Goal: Task Accomplishment & Management: Manage account settings

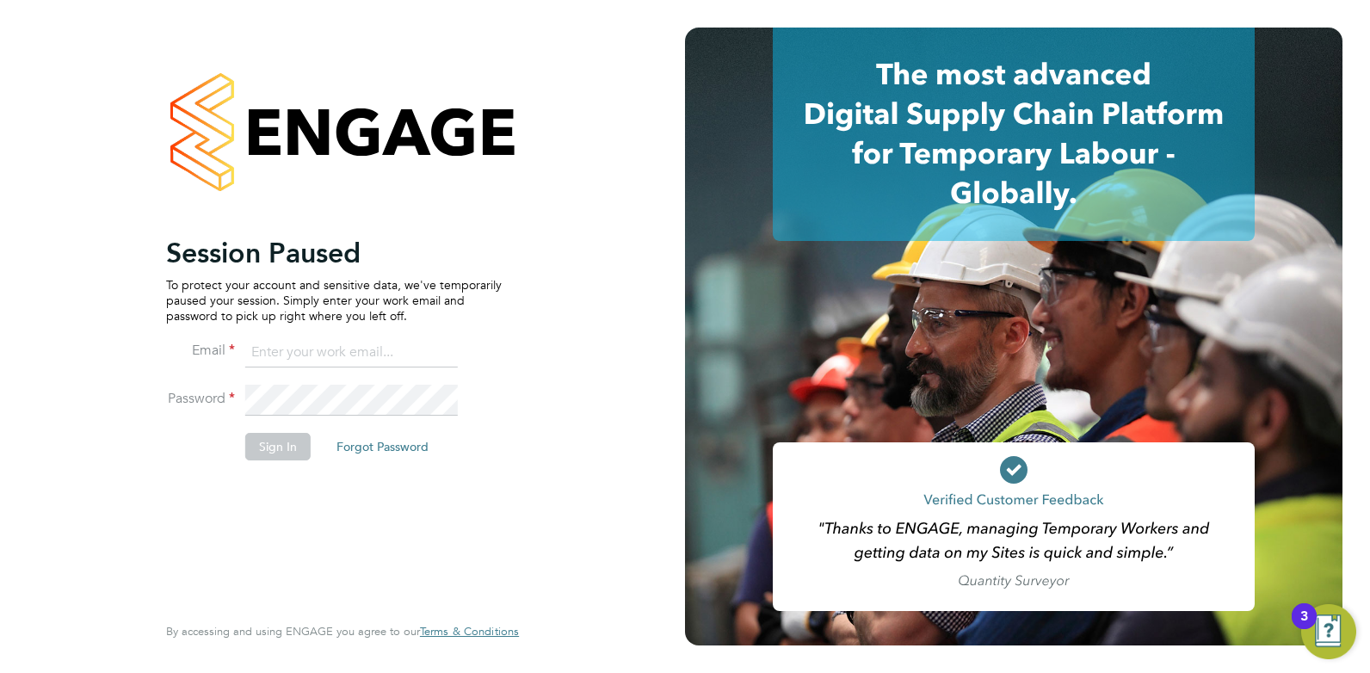
click at [361, 344] on input at bounding box center [351, 352] width 213 height 31
type input "cameron@omniapeople.com"
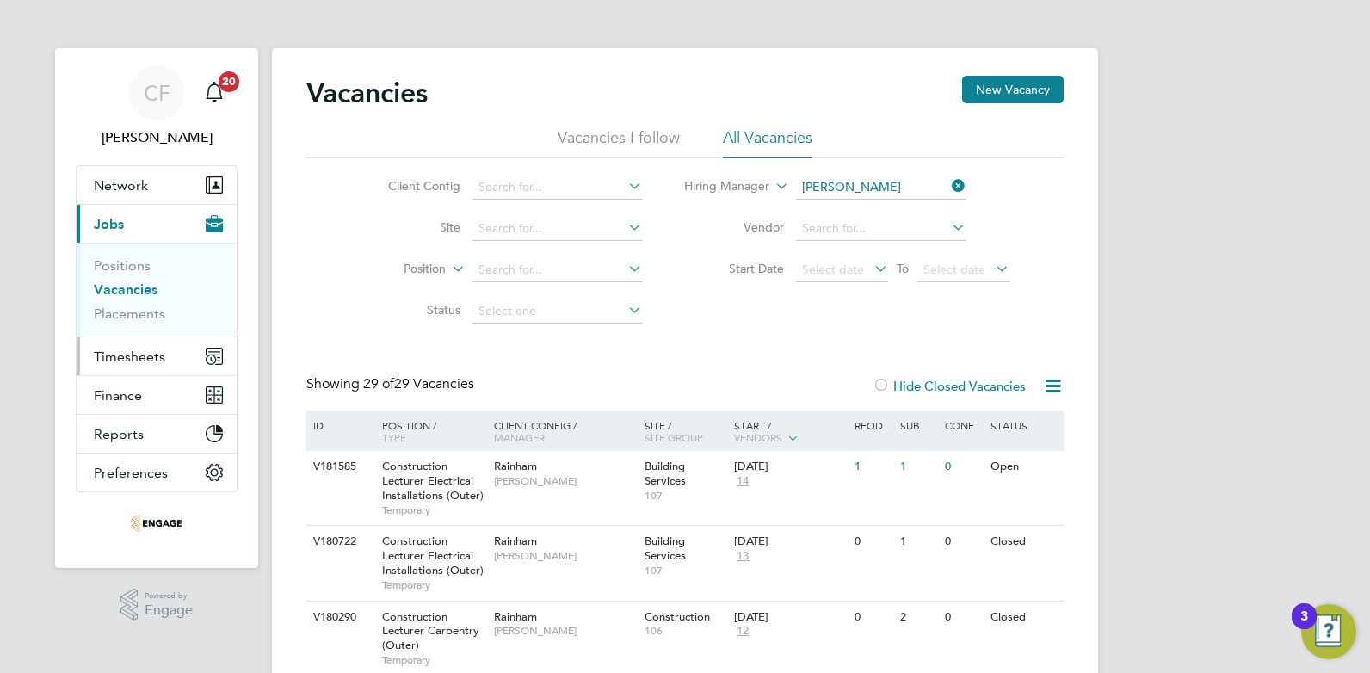
click at [147, 356] on span "Timesheets" at bounding box center [129, 356] width 71 height 16
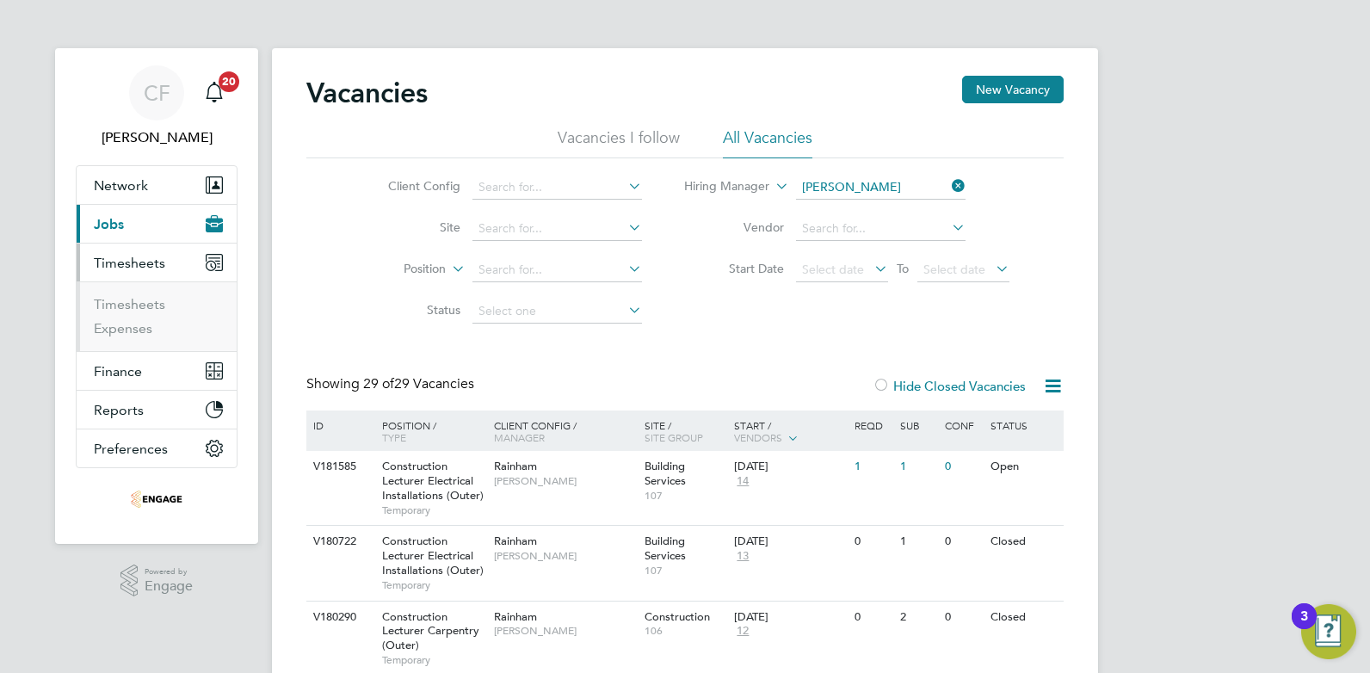
click at [119, 222] on span "Jobs" at bounding box center [109, 224] width 30 height 16
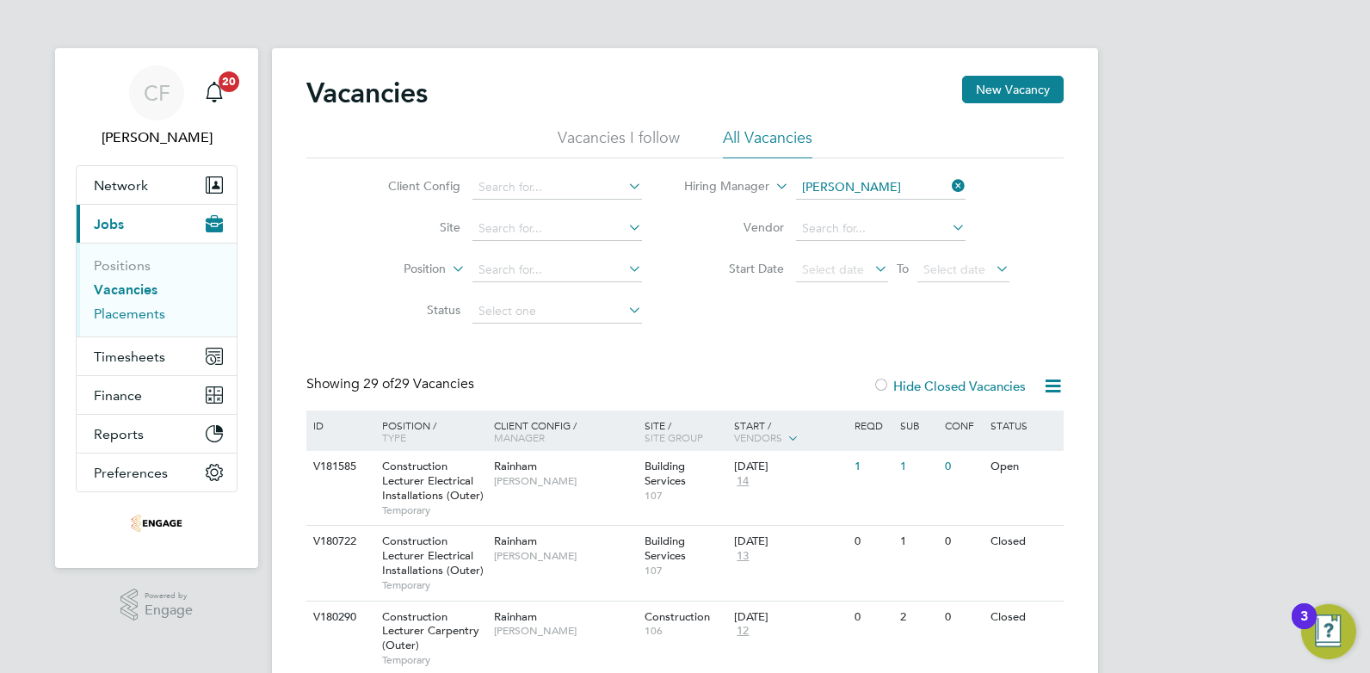
click at [133, 314] on link "Placements" at bounding box center [129, 313] width 71 height 16
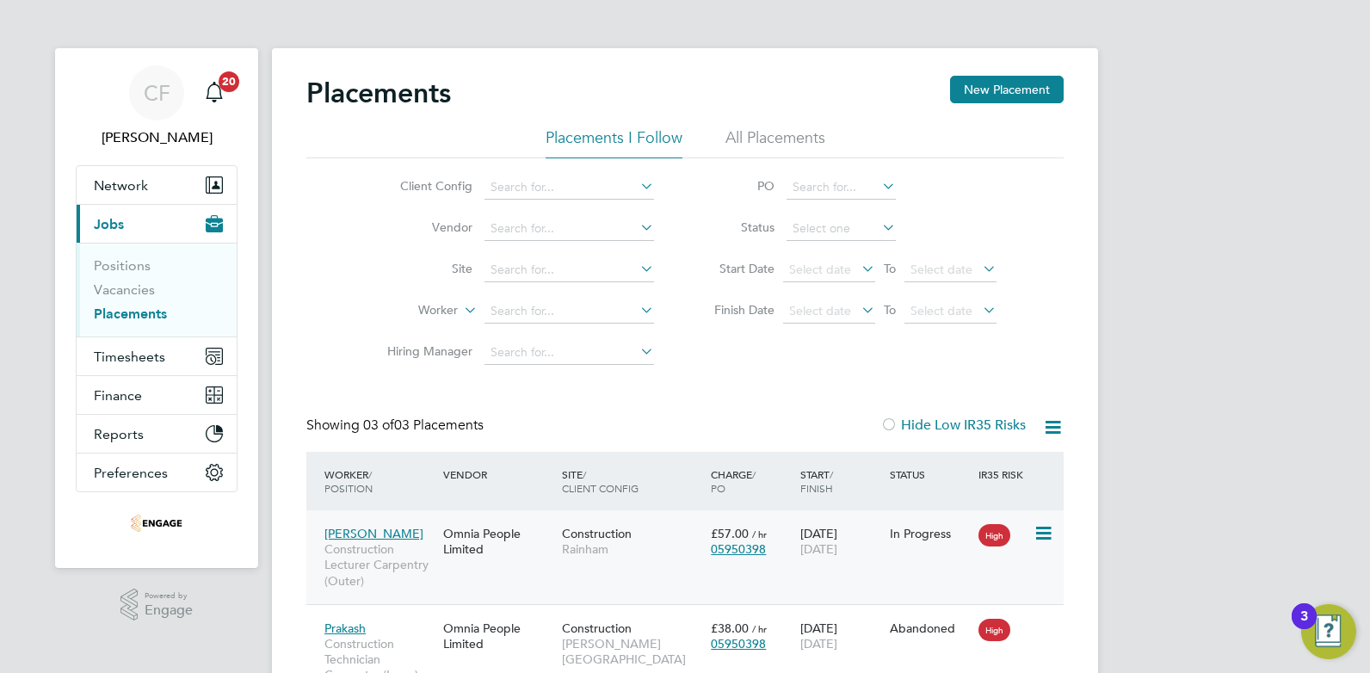
scroll to position [86, 0]
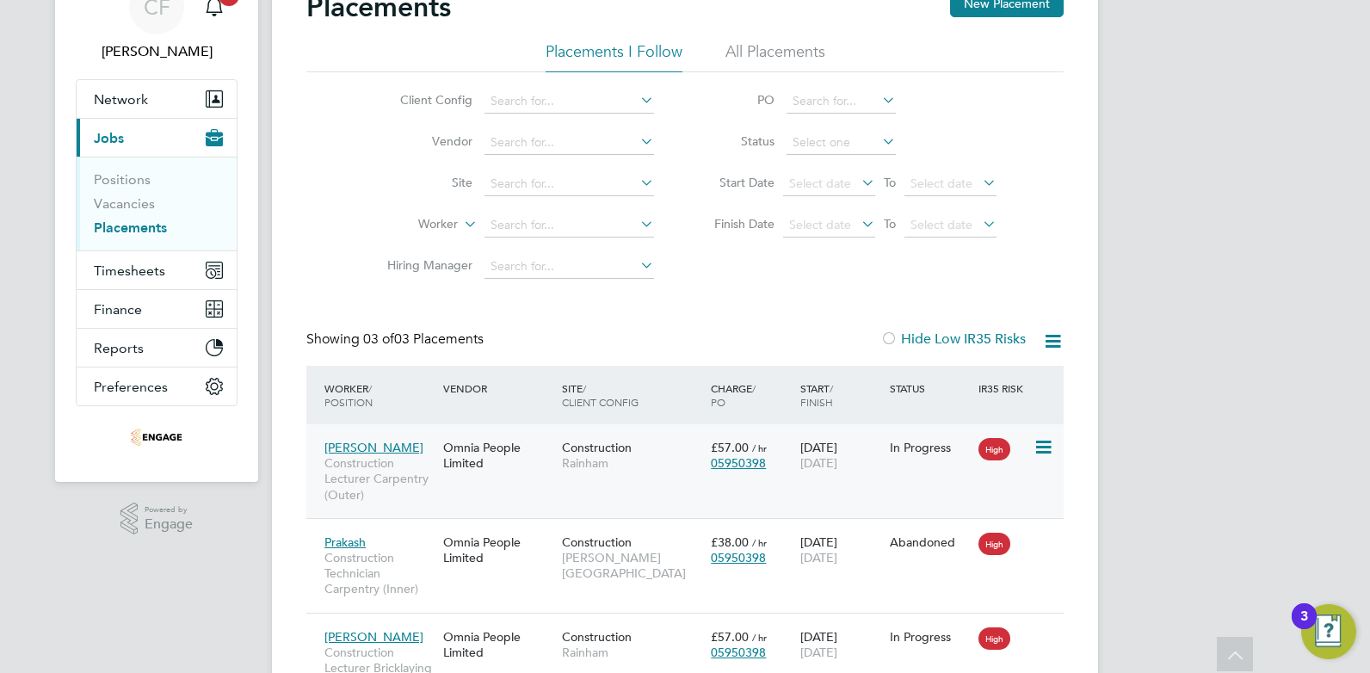
click at [515, 467] on div "Omnia People Limited" at bounding box center [498, 455] width 119 height 48
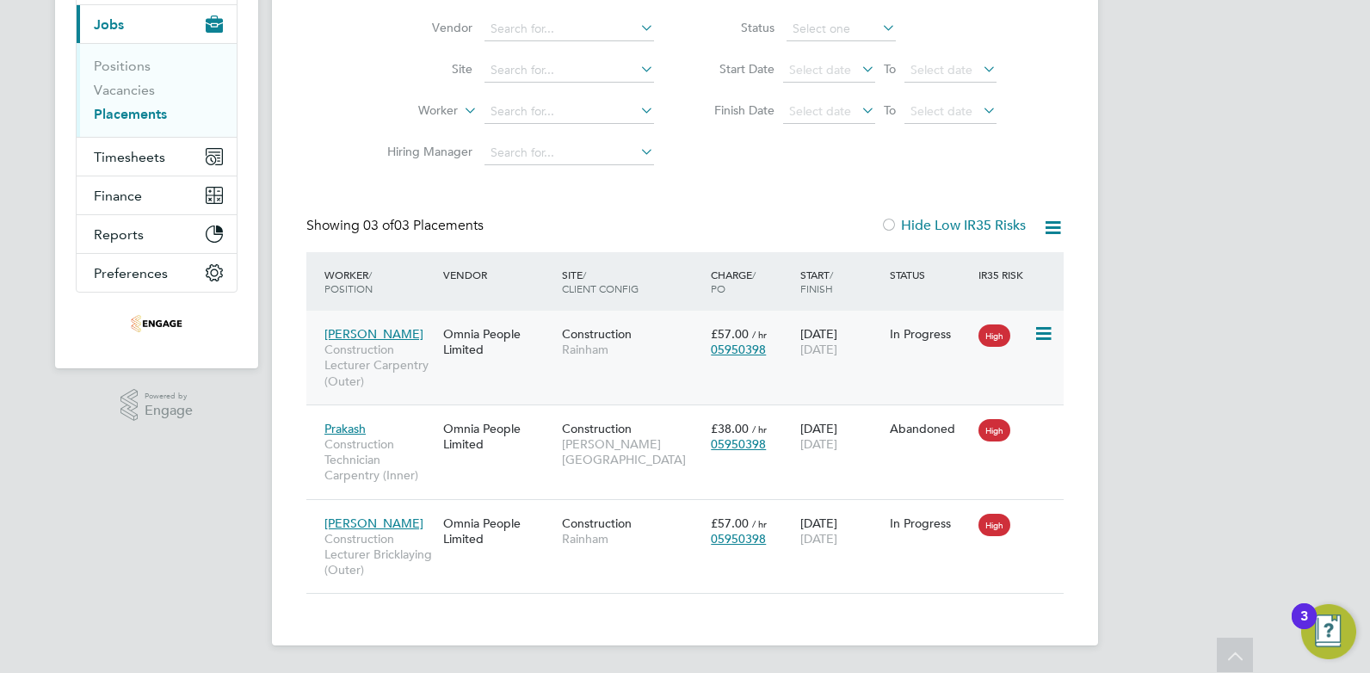
scroll to position [0, 0]
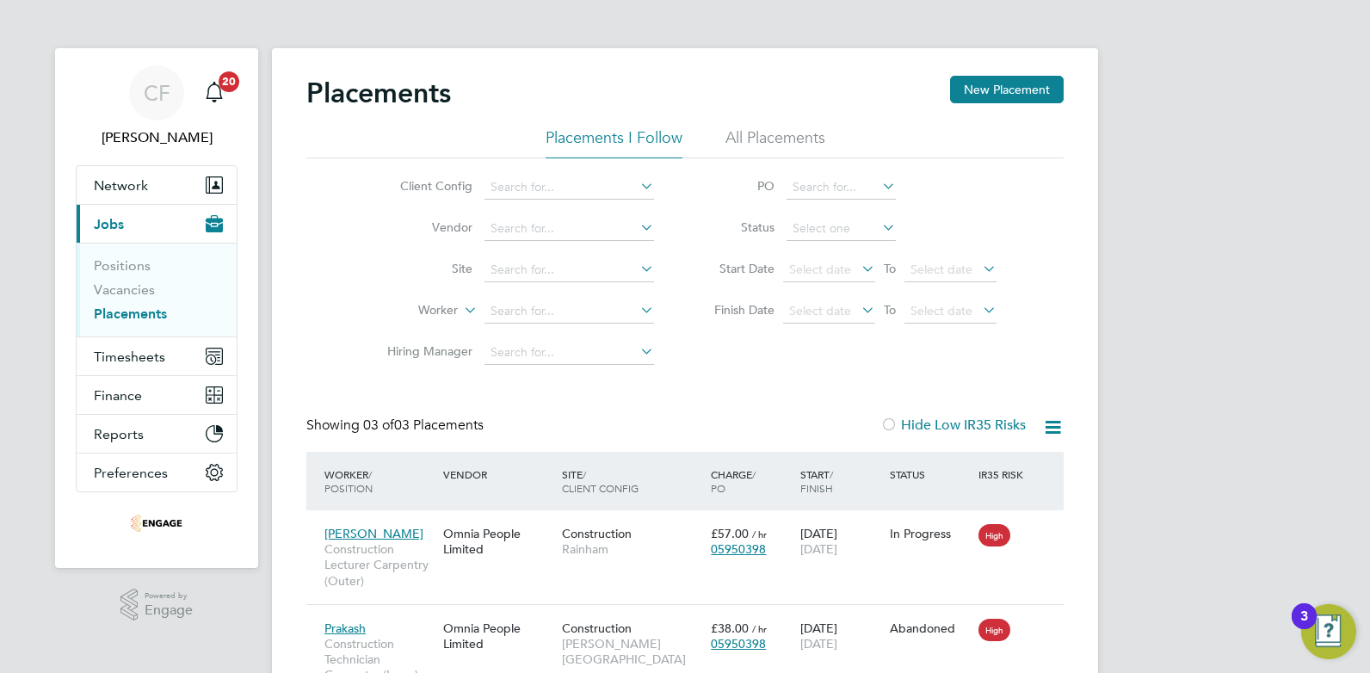
click at [767, 137] on li "All Placements" at bounding box center [775, 142] width 100 height 31
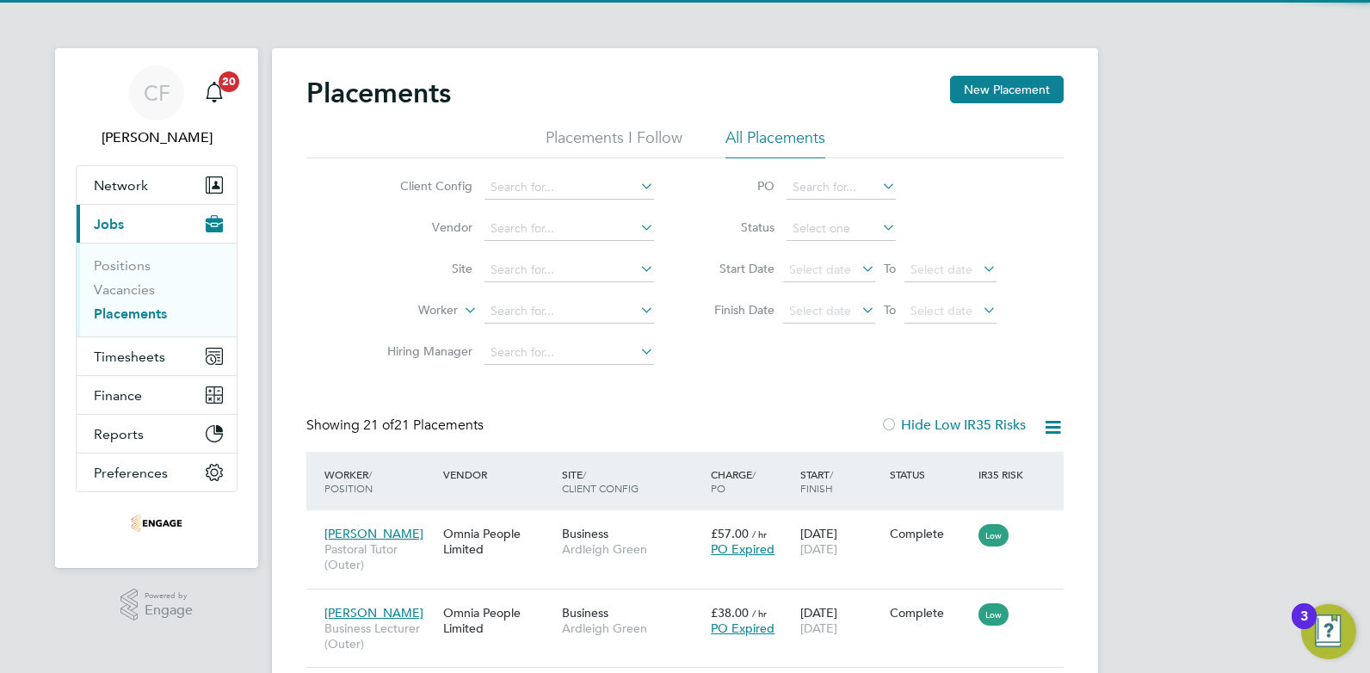
scroll to position [9, 9]
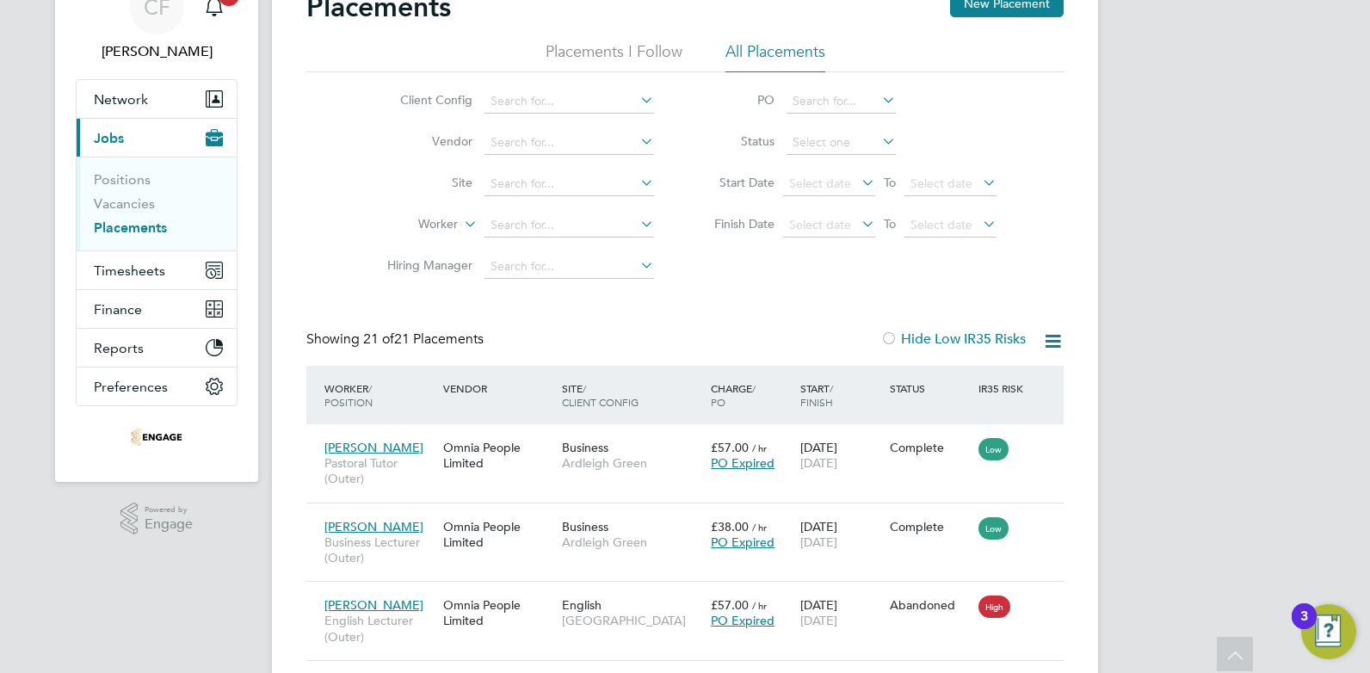
click at [929, 336] on label "Hide Low IR35 Risks" at bounding box center [952, 338] width 145 height 17
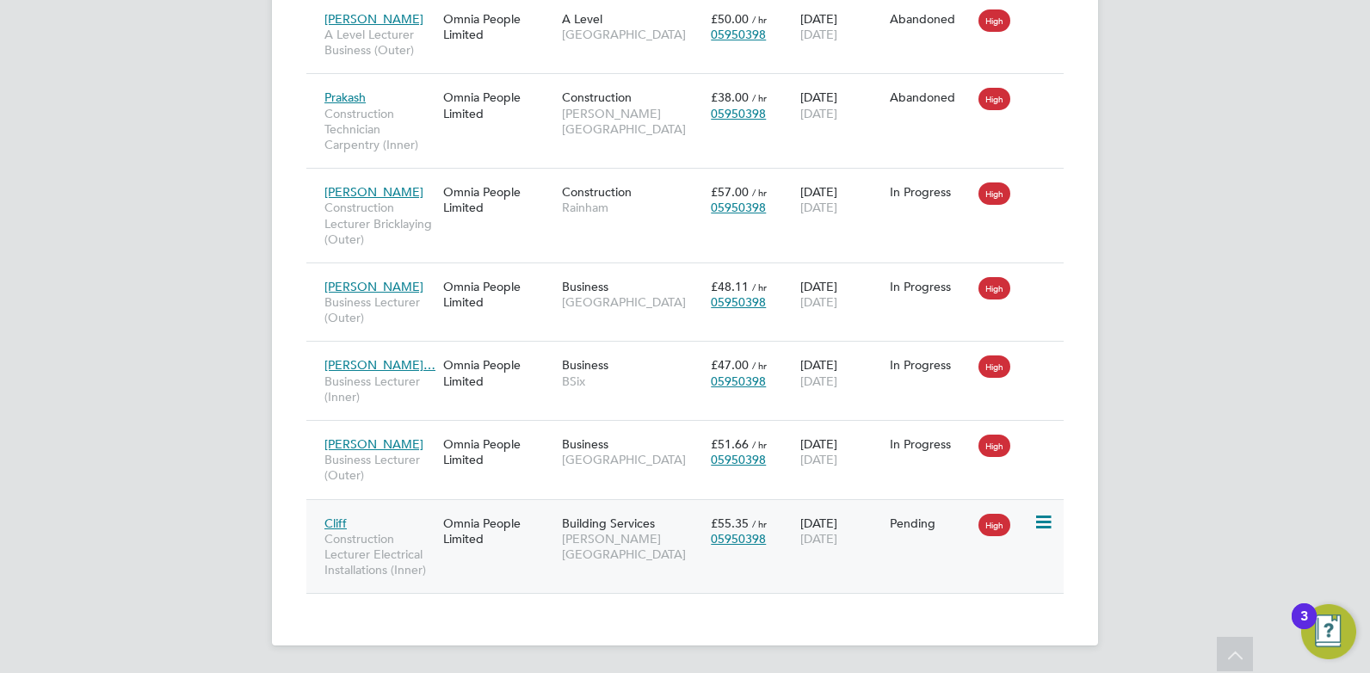
click at [573, 531] on span "Hackney Campus" at bounding box center [632, 546] width 140 height 31
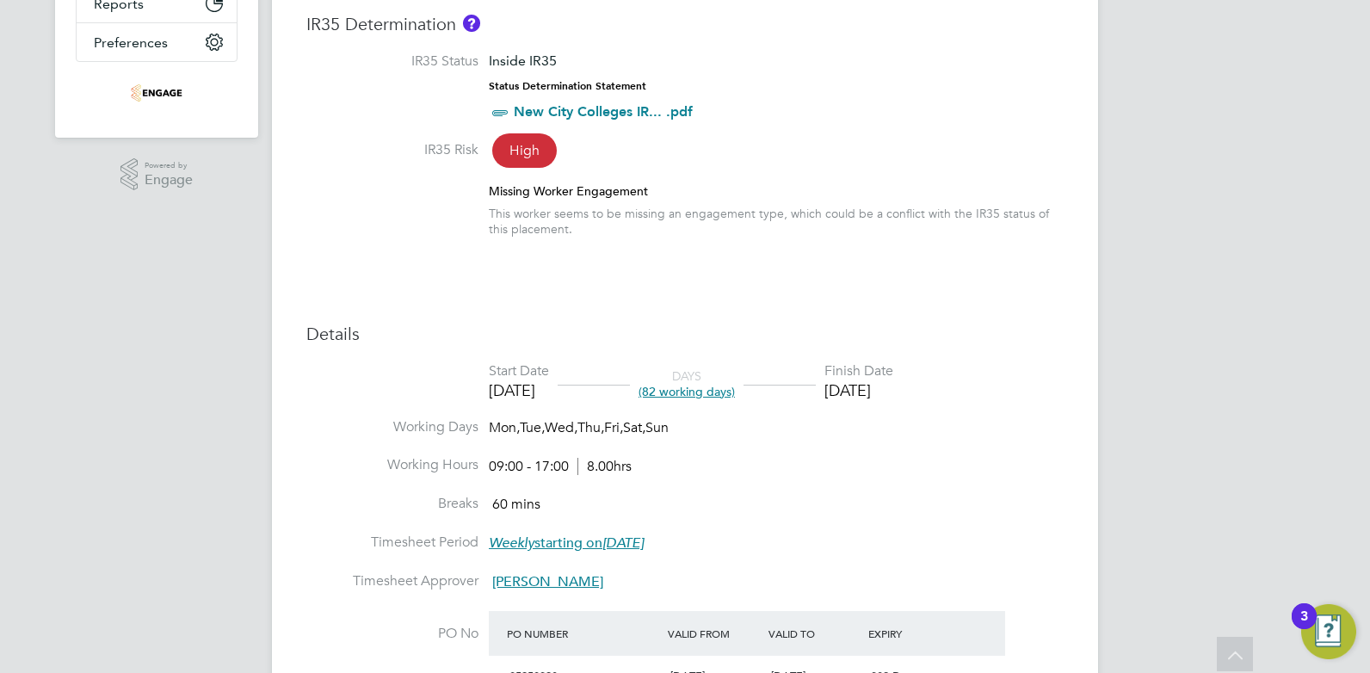
scroll to position [516, 0]
